Goal: Navigation & Orientation: Go to known website

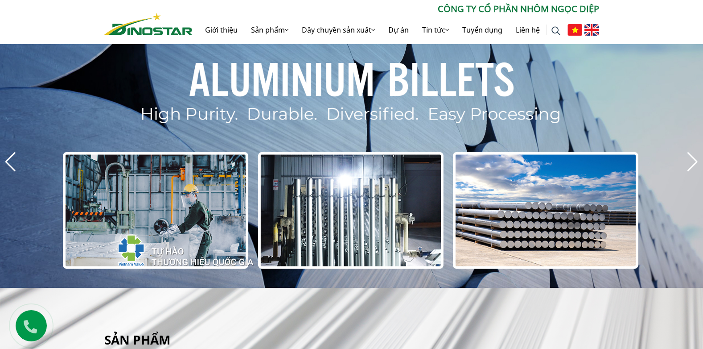
click at [151, 27] on img at bounding box center [148, 24] width 88 height 22
